Goal: Navigation & Orientation: Find specific page/section

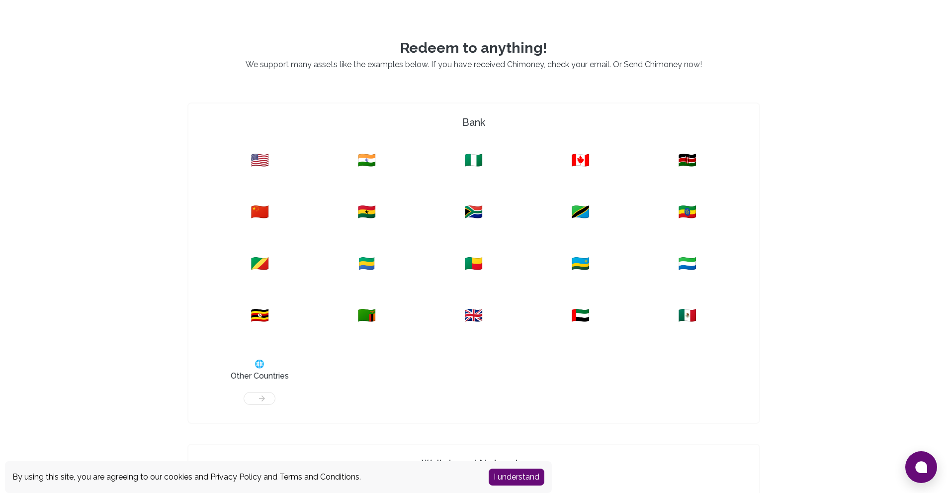
scroll to position [431, 0]
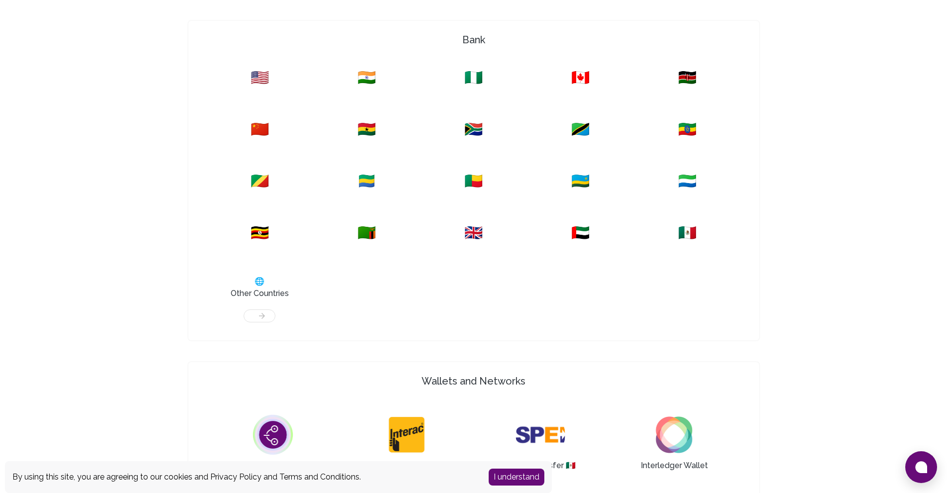
click at [261, 83] on span "🇺🇸" at bounding box center [260, 78] width 18 height 18
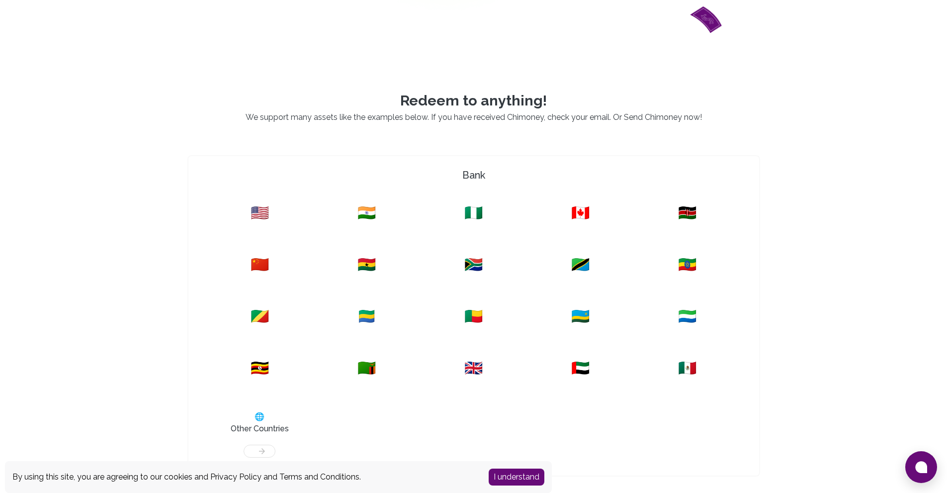
scroll to position [298, 0]
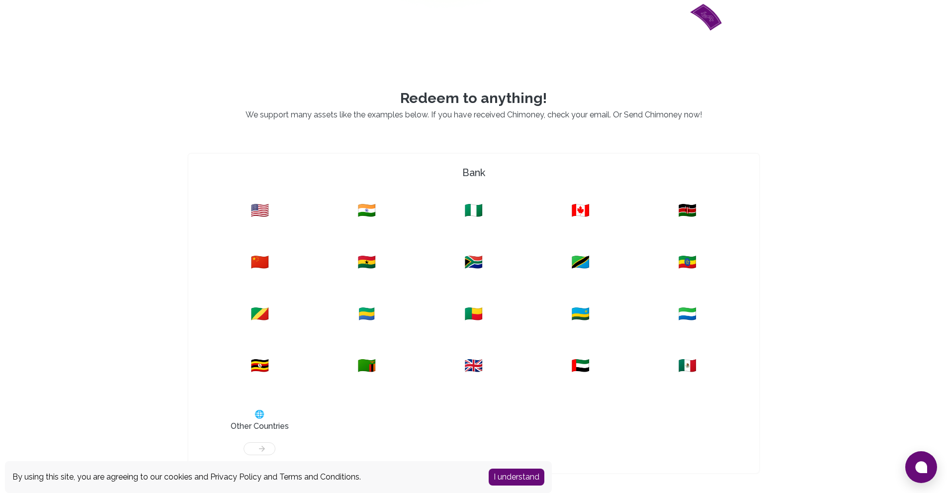
click at [261, 215] on span "🇺🇸" at bounding box center [260, 210] width 18 height 18
click at [500, 465] on div "I understand" at bounding box center [516, 477] width 71 height 32
click at [503, 474] on button "I understand" at bounding box center [517, 476] width 56 height 17
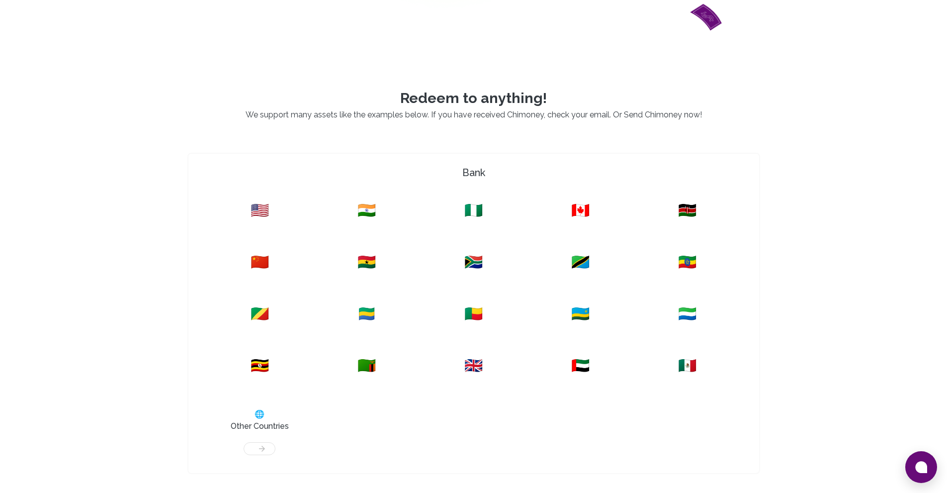
click at [262, 209] on span "🇺🇸" at bounding box center [260, 210] width 18 height 18
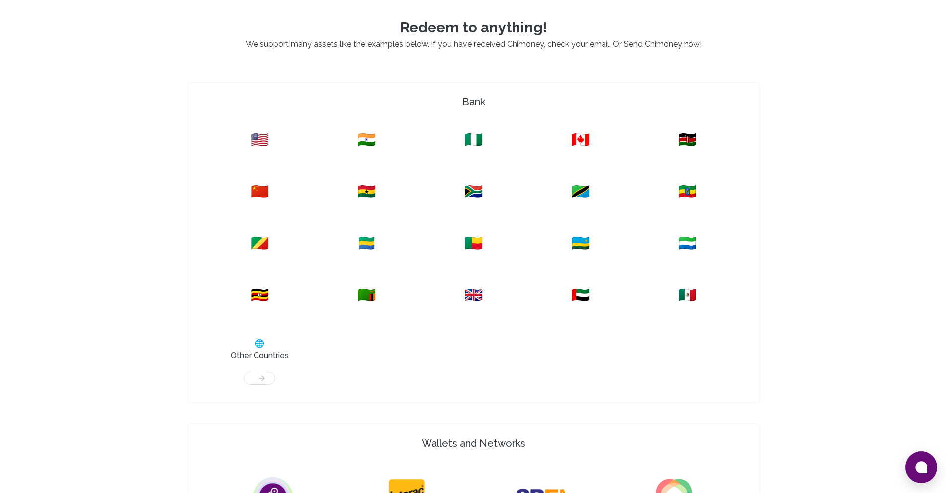
scroll to position [431, 0]
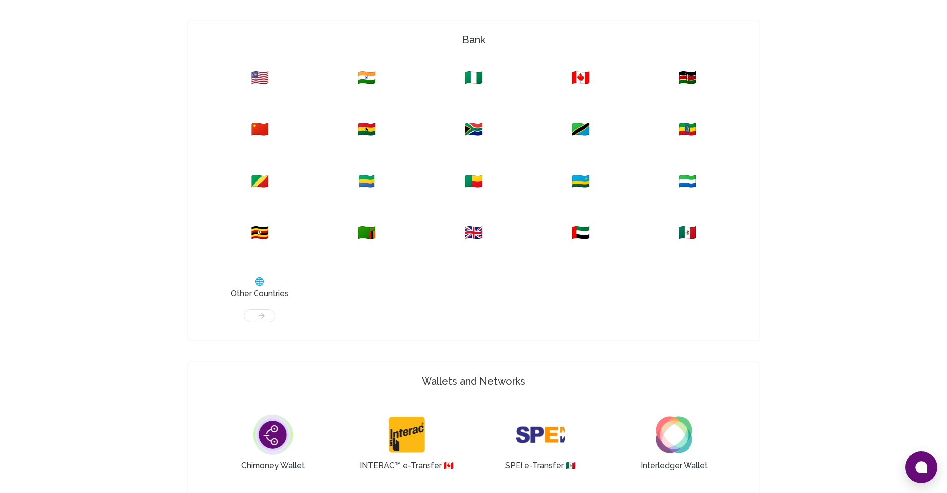
click at [260, 80] on span "🇺🇸" at bounding box center [260, 78] width 18 height 18
click at [262, 316] on div at bounding box center [259, 310] width 95 height 23
click at [259, 286] on span "🌐" at bounding box center [260, 281] width 10 height 12
